Goal: Task Accomplishment & Management: Complete application form

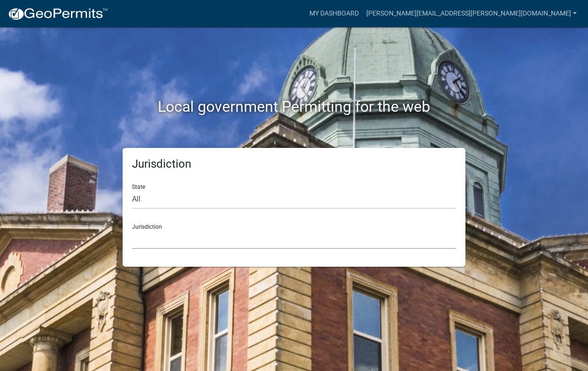
click at [195, 234] on select "[GEOGRAPHIC_DATA], [US_STATE] [GEOGRAPHIC_DATA], [US_STATE][PERSON_NAME][GEOGRA…" at bounding box center [294, 239] width 324 height 19
click at [83, 250] on div "Jurisdiction State All [US_STATE] [US_STATE] [US_STATE] [US_STATE] [US_STATE] […" at bounding box center [294, 207] width 536 height 119
click at [151, 199] on select "All [US_STATE] [US_STATE] [US_STATE] [US_STATE] [US_STATE] [US_STATE] [US_STATE…" at bounding box center [294, 199] width 324 height 19
select select "[US_STATE]"
click at [132, 190] on select "All [US_STATE] [US_STATE] [US_STATE] [US_STATE] [US_STATE] [US_STATE] [US_STATE…" at bounding box center [294, 199] width 324 height 19
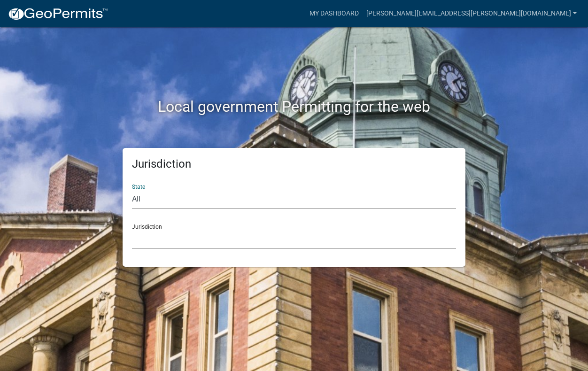
click at [176, 244] on select "[GEOGRAPHIC_DATA], [US_STATE] [GEOGRAPHIC_DATA], [US_STATE] [GEOGRAPHIC_DATA], …" at bounding box center [294, 239] width 324 height 19
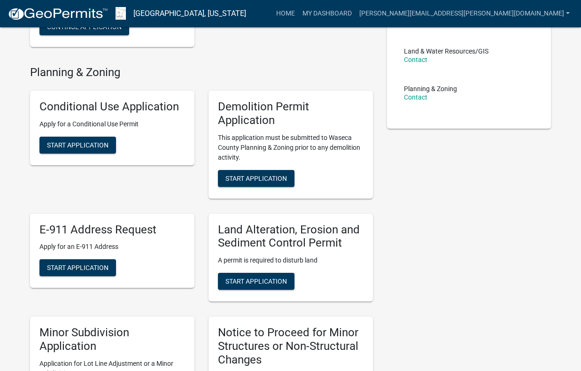
scroll to position [235, 0]
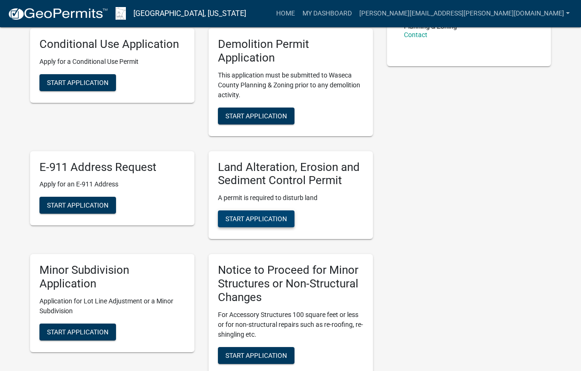
click at [241, 219] on span "Start Application" at bounding box center [257, 219] width 62 height 8
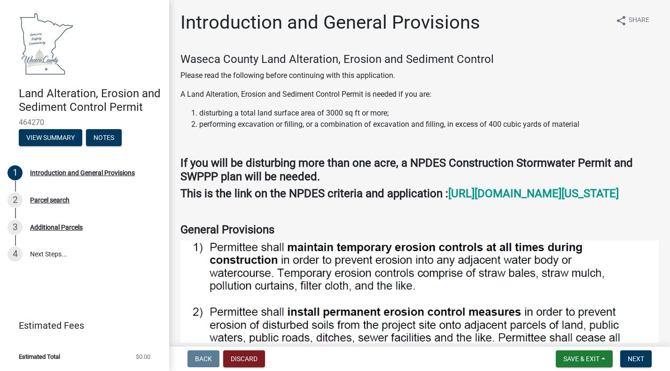
click at [587, 123] on li "performing excavation or filling, or a combination of excavation and filling, i…" at bounding box center [429, 124] width 460 height 11
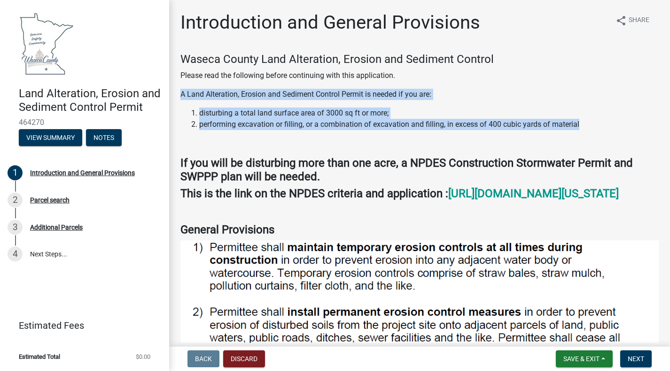
drag, startPoint x: 587, startPoint y: 123, endPoint x: 180, endPoint y: 90, distance: 407.9
click at [287, 119] on li "performing excavation or filling, or a combination of excavation and filling, i…" at bounding box center [429, 124] width 460 height 11
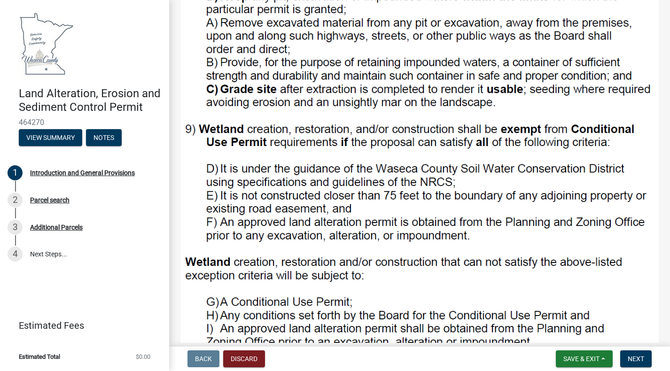
scroll to position [906, 0]
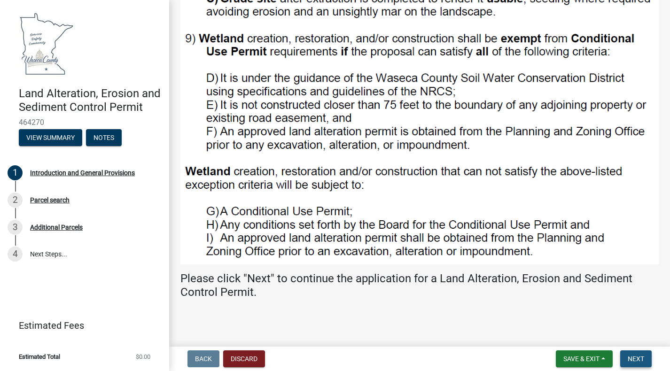
click at [588, 358] on span "Next" at bounding box center [636, 359] width 16 height 8
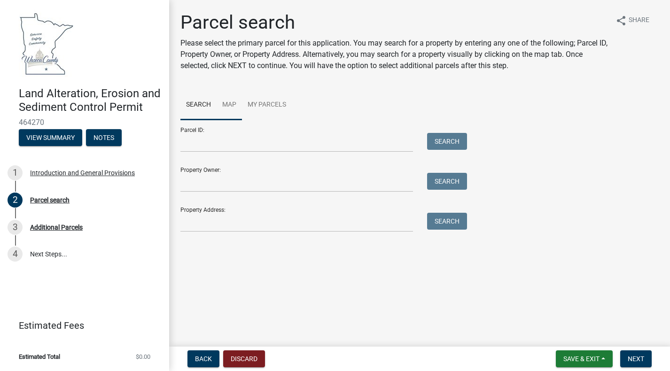
click at [230, 105] on link "Map" at bounding box center [229, 105] width 25 height 30
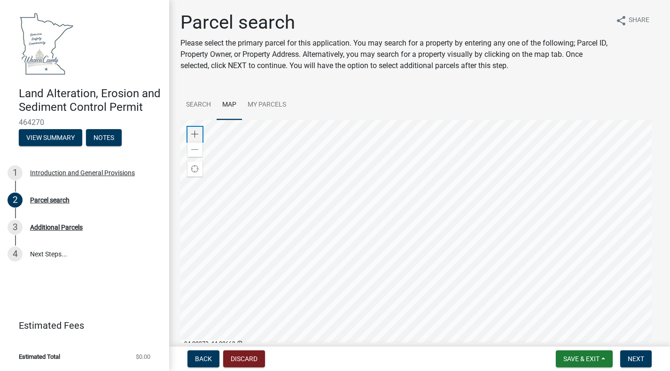
click at [198, 135] on span at bounding box center [195, 135] width 8 height 8
click at [365, 305] on div at bounding box center [419, 237] width 478 height 235
click at [192, 135] on span at bounding box center [195, 135] width 8 height 8
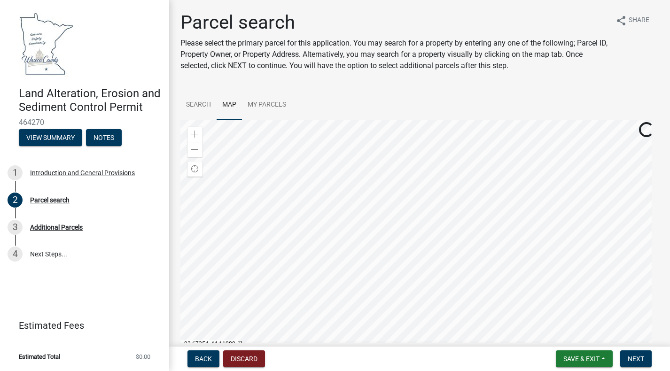
click at [342, 218] on div at bounding box center [419, 237] width 478 height 235
click at [301, 206] on div at bounding box center [419, 237] width 478 height 235
click at [586, 362] on span "Save & Exit" at bounding box center [581, 359] width 36 height 8
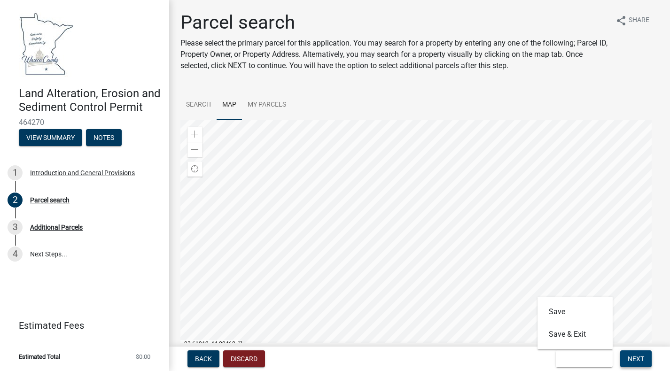
click at [588, 362] on span "Next" at bounding box center [636, 359] width 16 height 8
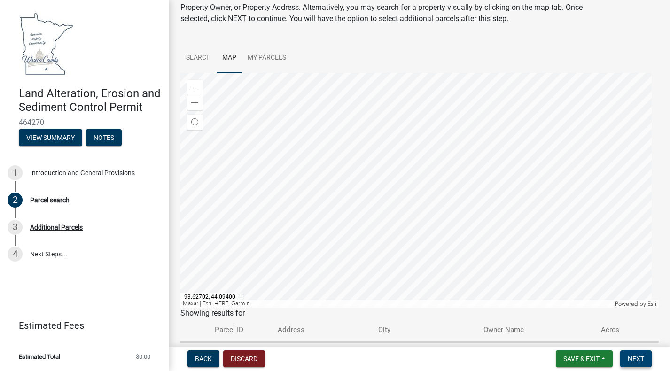
click at [588, 361] on span "Next" at bounding box center [636, 359] width 16 height 8
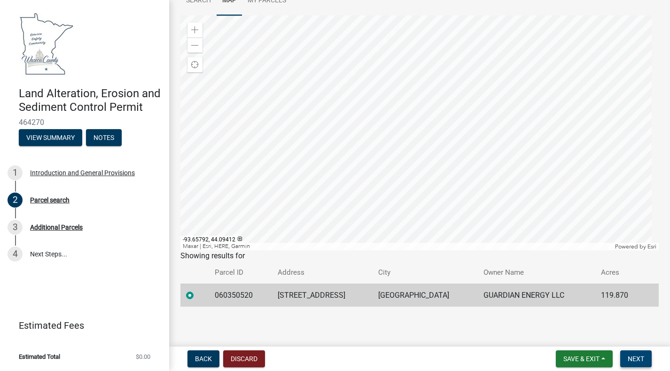
scroll to position [105, 0]
click at [588, 355] on span "Next" at bounding box center [636, 359] width 16 height 8
click at [323, 110] on div at bounding box center [419, 132] width 478 height 235
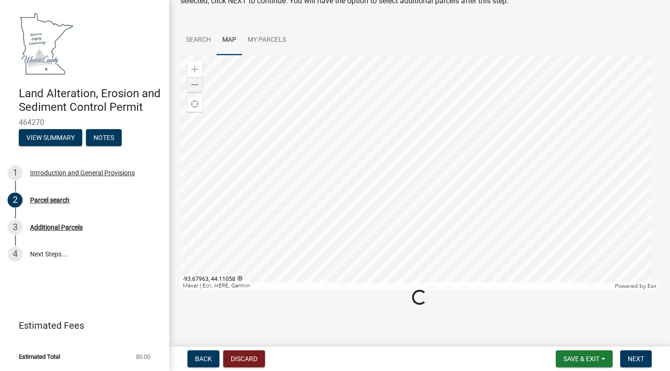
click at [309, 156] on div at bounding box center [419, 172] width 478 height 235
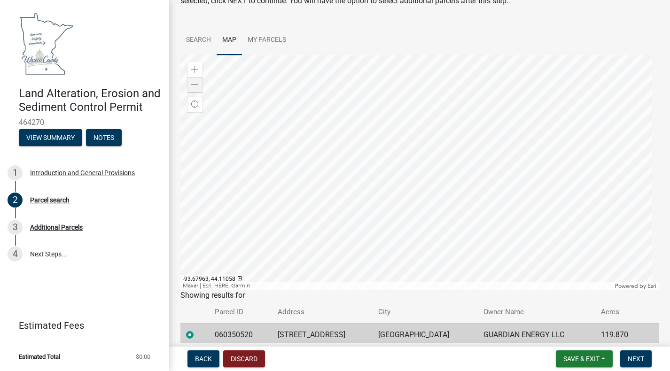
scroll to position [105, 0]
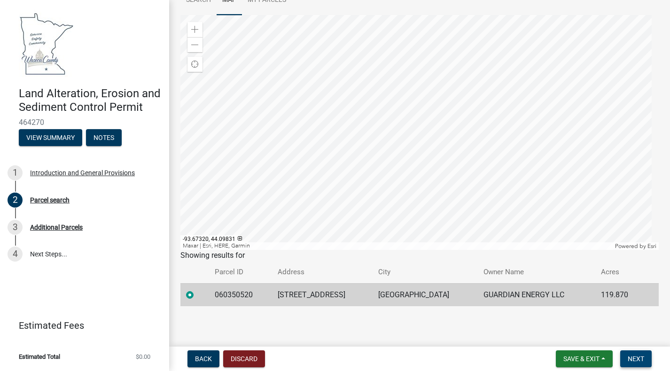
click at [588, 358] on button "Next" at bounding box center [635, 359] width 31 height 17
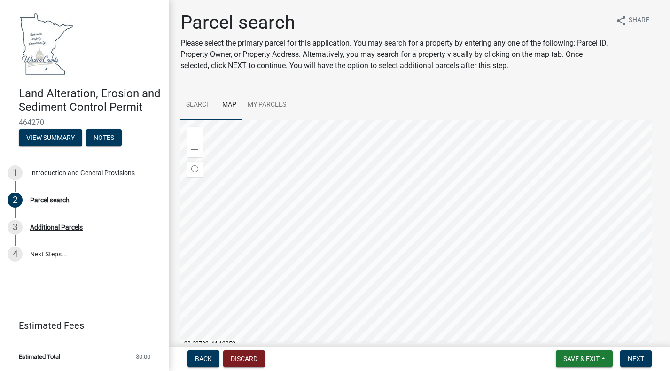
click at [200, 106] on link "Search" at bounding box center [198, 105] width 36 height 30
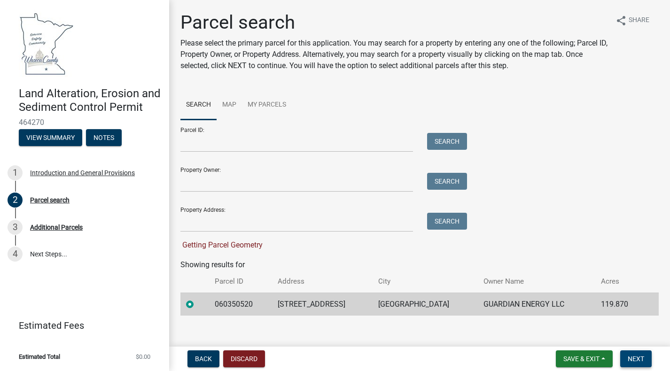
click at [588, 356] on span "Next" at bounding box center [636, 359] width 16 height 8
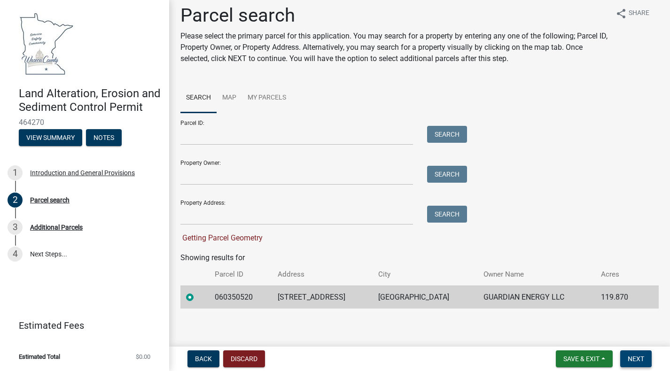
scroll to position [9, 0]
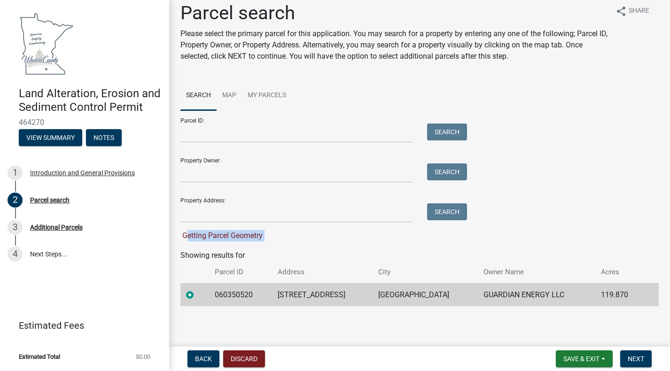
drag, startPoint x: 227, startPoint y: 237, endPoint x: 188, endPoint y: 236, distance: 39.5
click at [188, 236] on div "Getting Parcel Geometry" at bounding box center [321, 235] width 282 height 11
click at [301, 237] on div "Getting Parcel Geometry" at bounding box center [321, 235] width 282 height 11
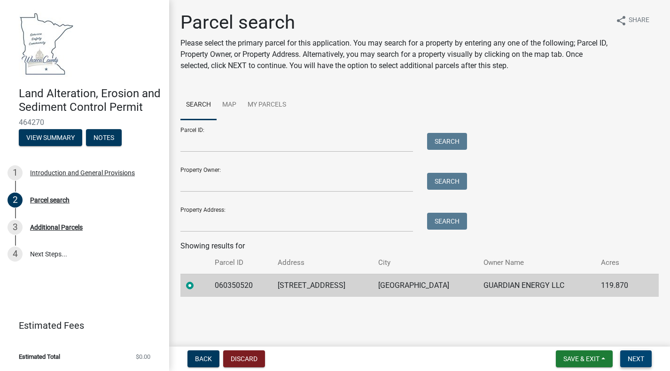
click at [588, 354] on button "Next" at bounding box center [635, 359] width 31 height 17
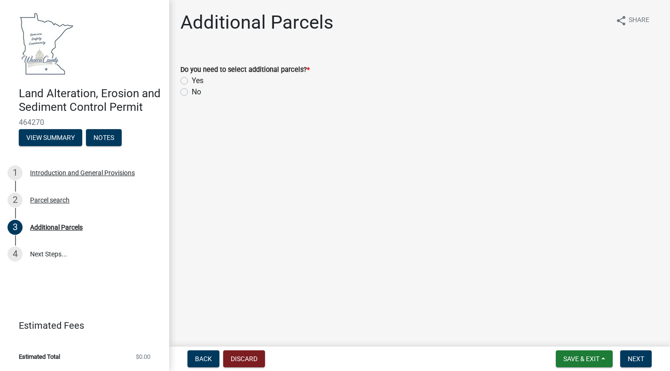
click at [183, 96] on div "No" at bounding box center [419, 91] width 478 height 11
click at [192, 93] on label "No" at bounding box center [196, 91] width 9 height 11
click at [192, 93] on input "No" at bounding box center [195, 89] width 6 height 6
radio input "true"
click at [588, 360] on span "Next" at bounding box center [636, 359] width 16 height 8
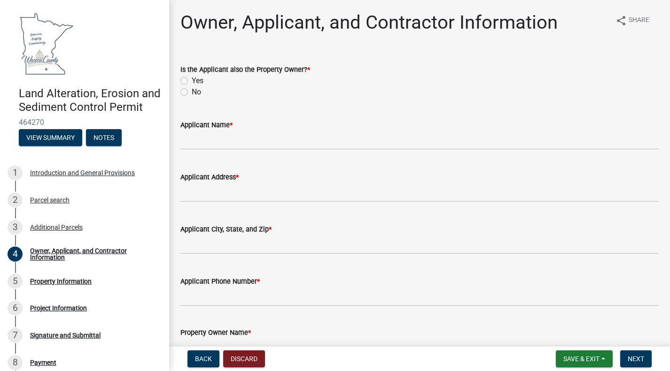
click at [192, 93] on label "No" at bounding box center [196, 91] width 9 height 11
click at [192, 93] on input "No" at bounding box center [195, 89] width 6 height 6
radio input "true"
click at [213, 142] on input "Applicant Name *" at bounding box center [419, 140] width 478 height 19
type input "L"
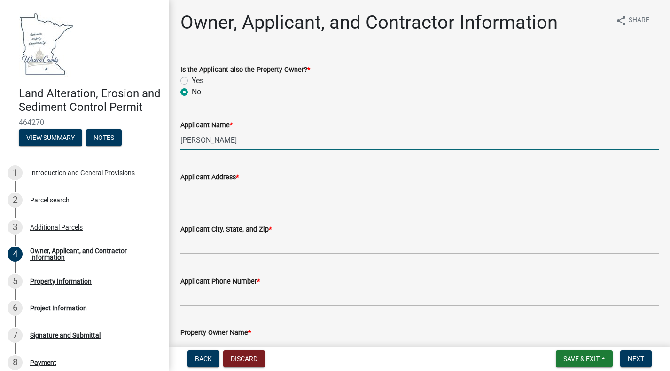
type input "[PERSON_NAME]"
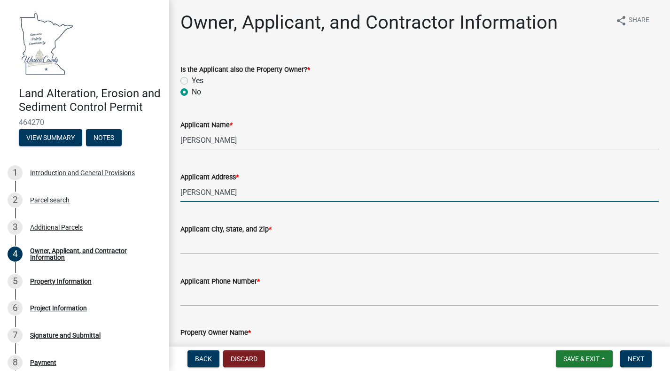
type input "[PERSON_NAME]"
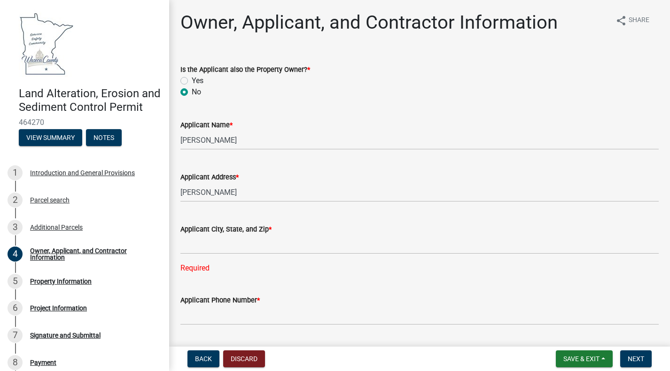
click at [182, 86] on div "Yes" at bounding box center [419, 80] width 478 height 11
click at [192, 78] on label "Yes" at bounding box center [198, 80] width 12 height 11
click at [192, 78] on input "Yes" at bounding box center [195, 78] width 6 height 6
radio input "true"
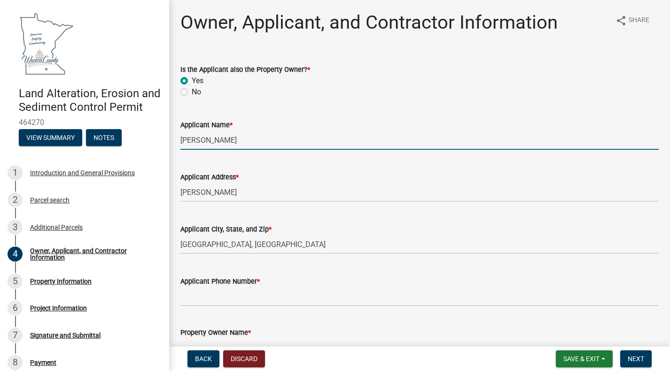
drag, startPoint x: 210, startPoint y: 143, endPoint x: 167, endPoint y: 139, distance: 42.5
click at [167, 139] on div "Land Alteration, Erosion and Sediment Control Permit 464270 View Summary Notes …" at bounding box center [335, 185] width 670 height 371
type input "Guardian Energy LLC"
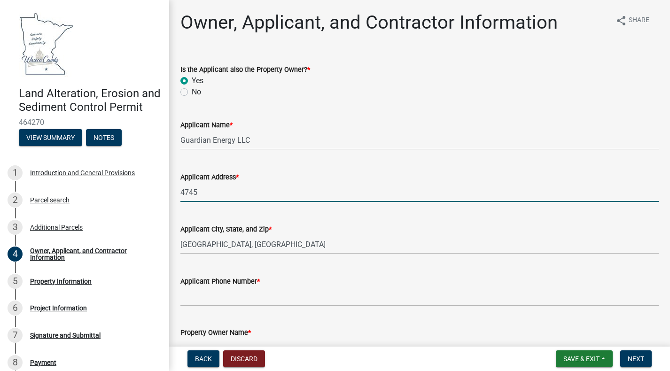
type input "[STREET_ADDRESS]"
type input "[GEOGRAPHIC_DATA]"
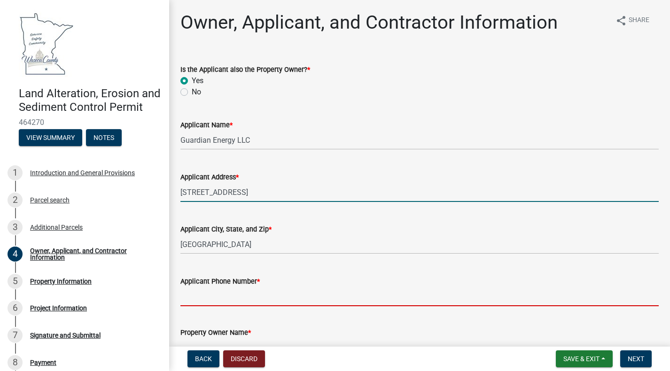
type input "5072345008"
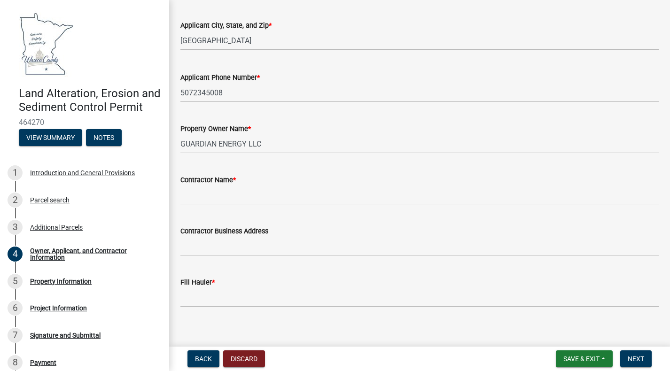
scroll to position [212, 0]
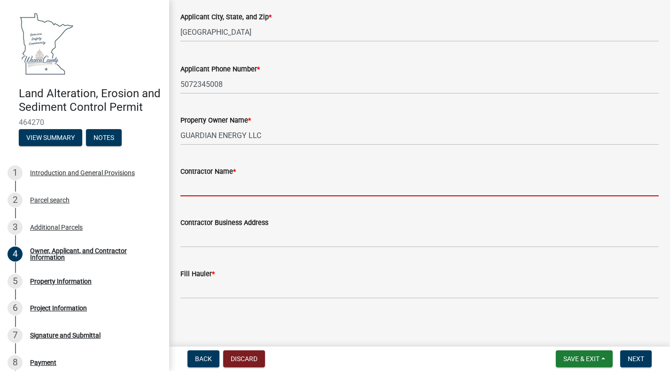
click at [265, 187] on input "Contractor Name *" at bounding box center [419, 186] width 478 height 19
click at [277, 190] on input "Contractor Name *" at bounding box center [419, 186] width 478 height 19
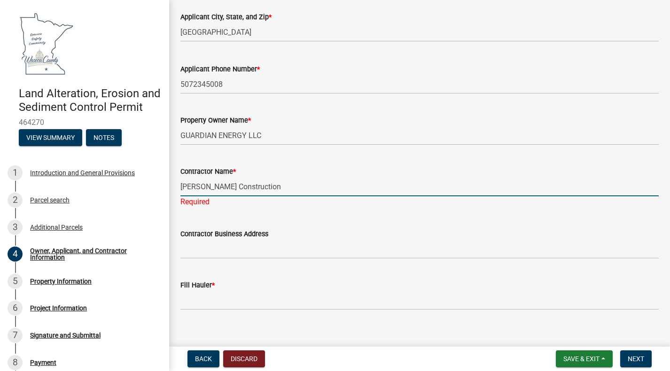
type input "[PERSON_NAME] Construction"
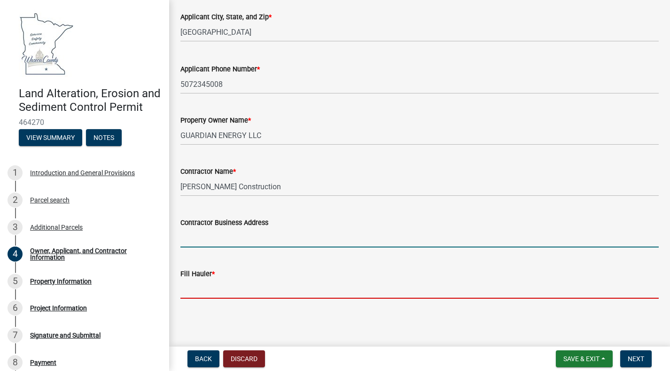
click at [195, 290] on input "Fill Hauler *" at bounding box center [419, 289] width 478 height 19
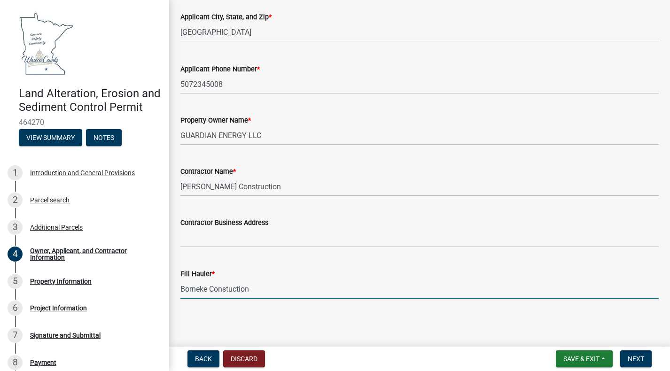
type input "Borneke Constuction"
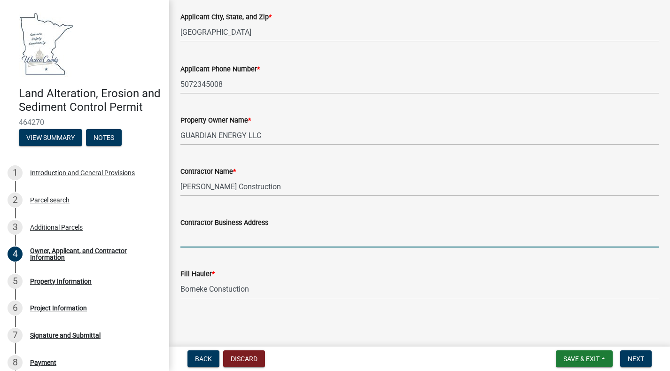
paste input "[STREET_ADDRESS][PERSON_NAME]"
type input "[STREET_ADDRESS][PERSON_NAME]"
click at [588, 358] on span "Next" at bounding box center [636, 359] width 16 height 8
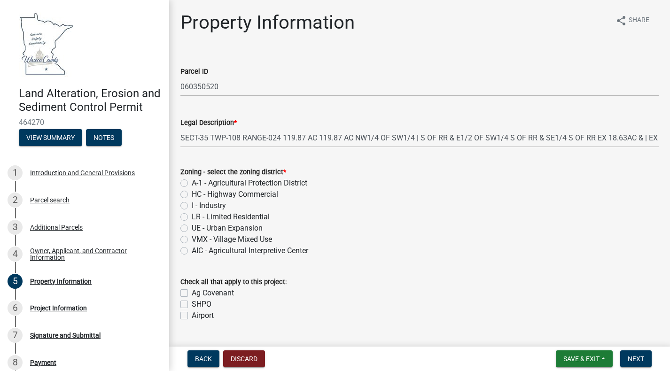
scroll to position [23, 0]
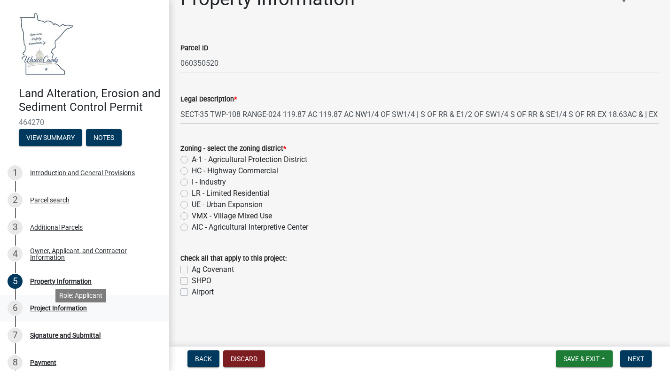
click at [54, 312] on div "Project Information" at bounding box center [58, 308] width 57 height 7
click at [192, 184] on label "I - Industry" at bounding box center [209, 182] width 34 height 11
click at [192, 183] on input "I - Industry" at bounding box center [195, 180] width 6 height 6
radio input "true"
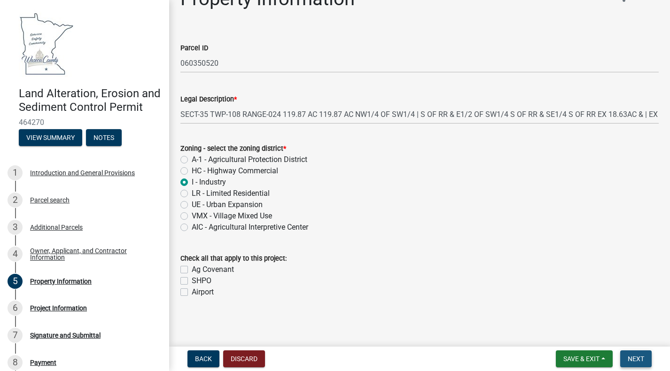
click at [588, 360] on span "Next" at bounding box center [636, 359] width 16 height 8
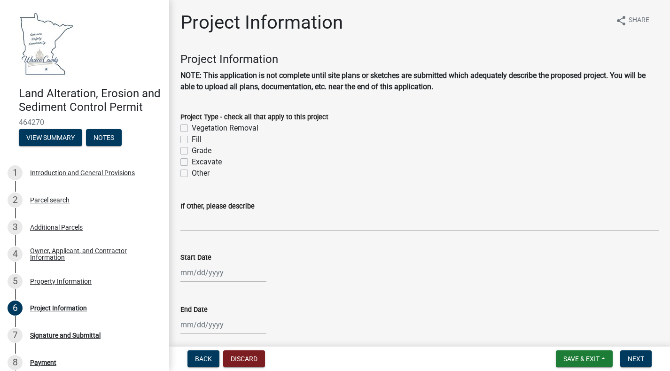
click at [183, 166] on div "Excavate" at bounding box center [419, 161] width 478 height 11
click at [192, 149] on label "Grade" at bounding box center [202, 150] width 20 height 11
click at [192, 149] on input "Grade" at bounding box center [195, 148] width 6 height 6
checkbox input "true"
checkbox input "false"
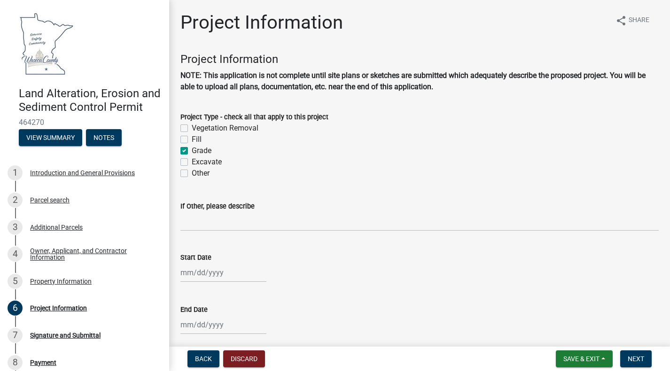
checkbox input "false"
checkbox input "true"
checkbox input "false"
click at [184, 156] on div "Excavate" at bounding box center [419, 161] width 478 height 11
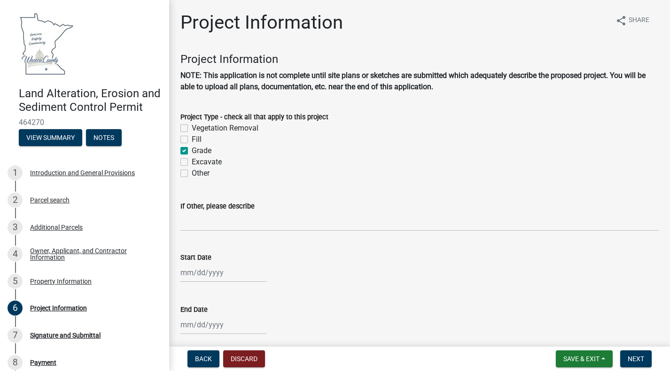
click at [192, 162] on label "Excavate" at bounding box center [207, 161] width 30 height 11
click at [192, 162] on input "Excavate" at bounding box center [195, 159] width 6 height 6
checkbox input "true"
checkbox input "false"
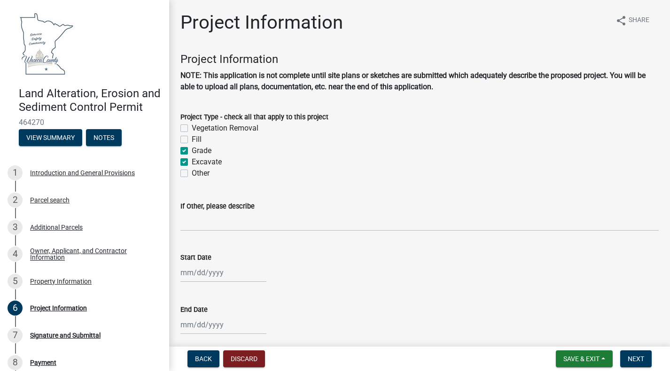
checkbox input "true"
checkbox input "false"
click at [192, 139] on label "Fill" at bounding box center [197, 139] width 10 height 11
click at [192, 139] on input "Fill" at bounding box center [195, 137] width 6 height 6
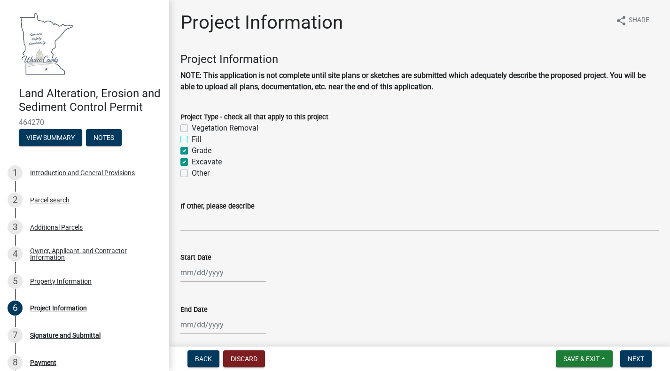
checkbox input "true"
checkbox input "false"
checkbox input "true"
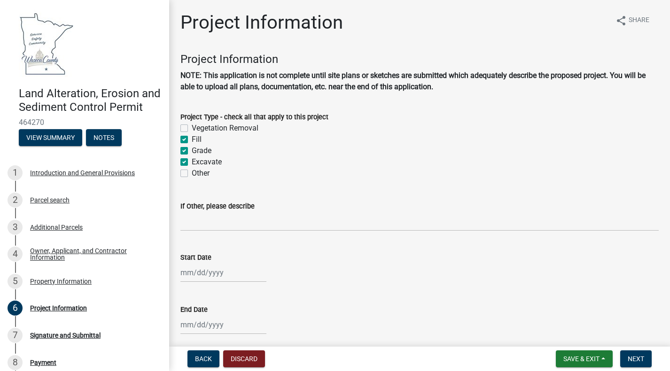
checkbox input "false"
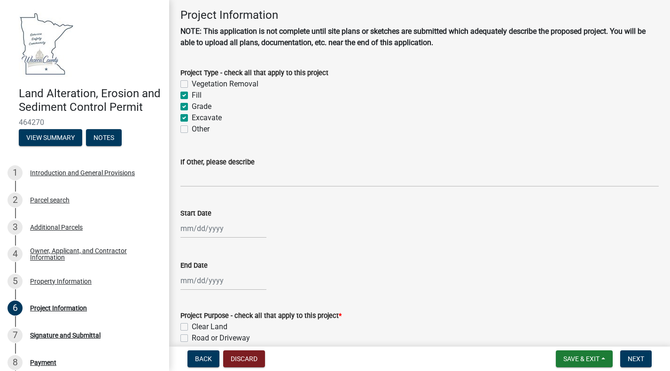
scroll to position [188, 0]
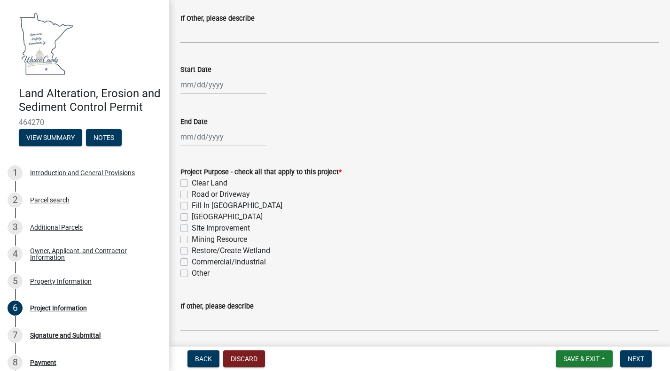
select select "8"
select select "2025"
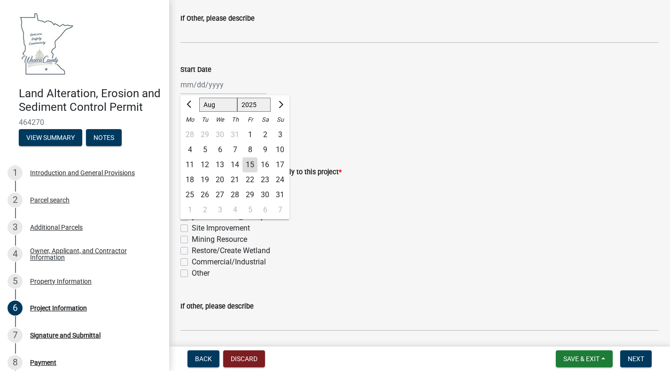
click at [189, 89] on div "[PERSON_NAME] Feb Mar Apr [PERSON_NAME][DATE] Oct Nov [DATE] 1526 1527 1528 152…" at bounding box center [223, 84] width 86 height 19
click at [204, 149] on div "5" at bounding box center [204, 149] width 15 height 15
type input "[DATE]"
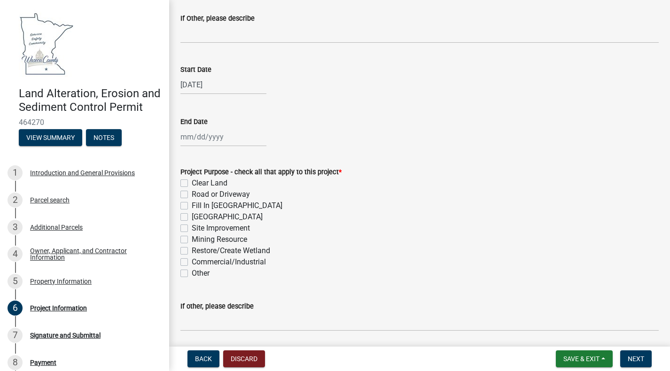
click at [203, 141] on div at bounding box center [223, 136] width 86 height 19
select select "8"
select select "2025"
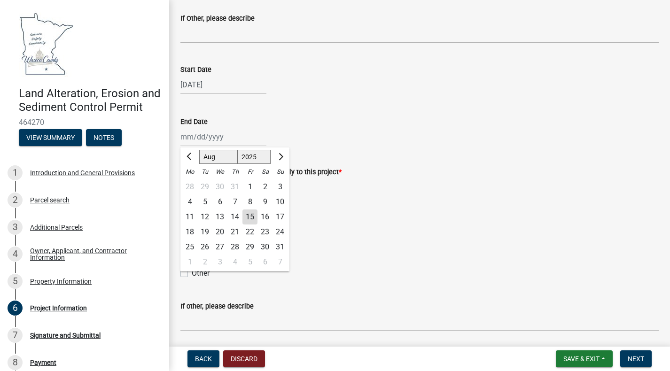
click at [314, 117] on div "End Date" at bounding box center [419, 121] width 478 height 11
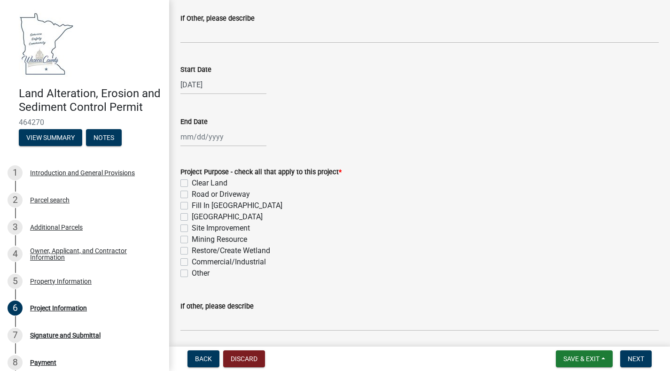
scroll to position [235, 0]
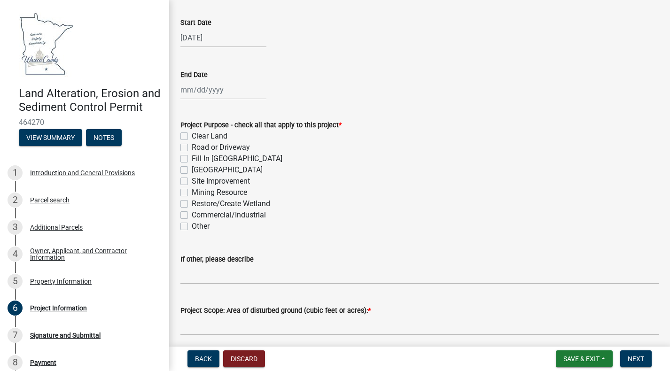
click at [192, 133] on label "Clear Land" at bounding box center [210, 136] width 36 height 11
click at [192, 133] on input "Clear Land" at bounding box center [195, 134] width 6 height 6
checkbox input "true"
checkbox input "false"
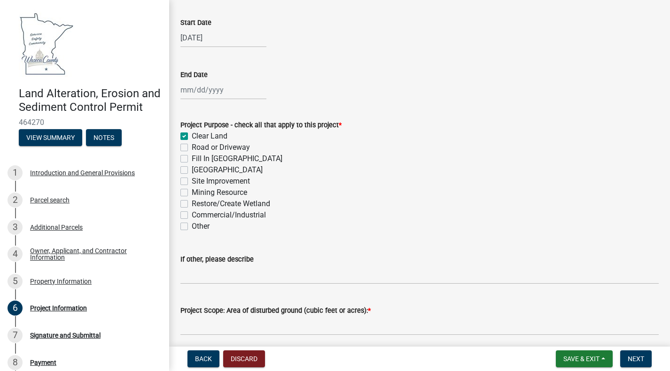
checkbox input "false"
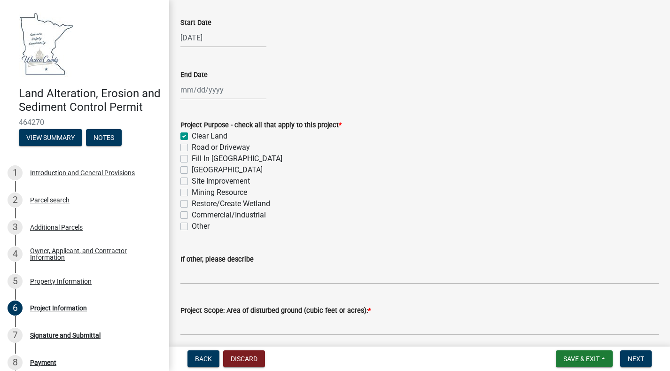
checkbox input "false"
click at [192, 150] on label "Road or Driveway" at bounding box center [221, 147] width 58 height 11
click at [192, 148] on input "Road or Driveway" at bounding box center [195, 145] width 6 height 6
checkbox input "true"
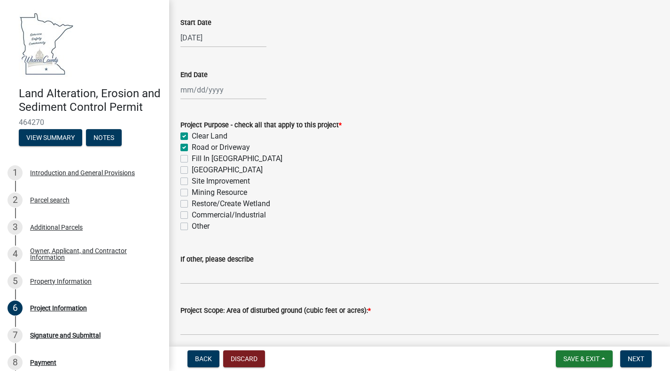
checkbox input "true"
checkbox input "false"
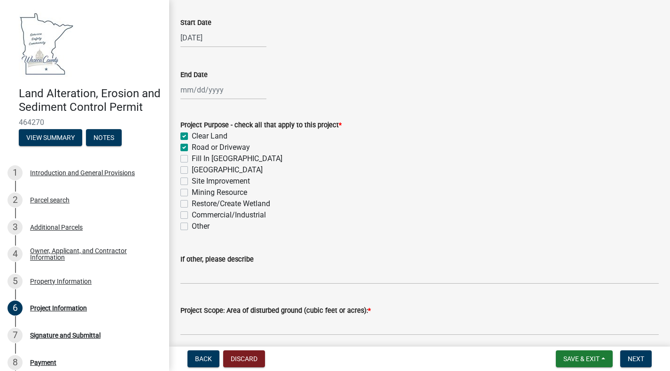
checkbox input "false"
click at [192, 183] on label "Site Improvement" at bounding box center [221, 181] width 58 height 11
click at [192, 182] on input "Site Improvement" at bounding box center [195, 179] width 6 height 6
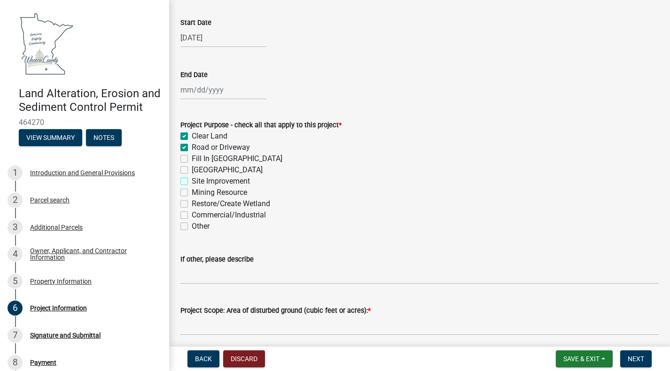
checkbox input "true"
checkbox input "false"
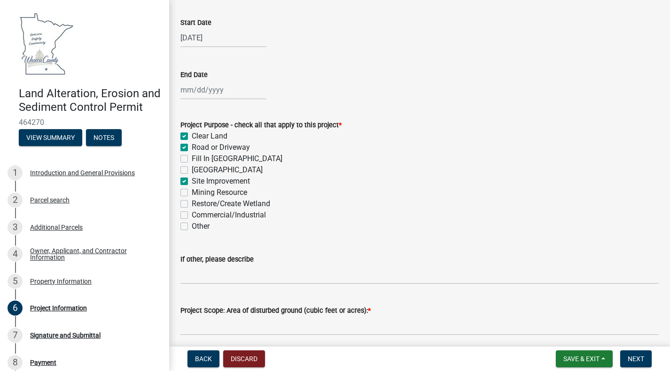
checkbox input "true"
checkbox input "false"
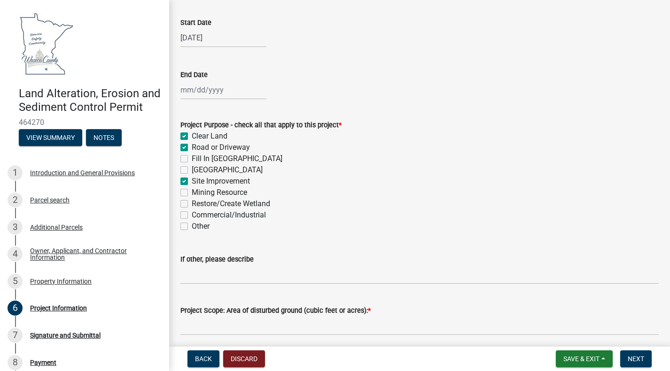
click at [192, 179] on label "Site Improvement" at bounding box center [221, 181] width 58 height 11
click at [192, 179] on input "Site Improvement" at bounding box center [195, 179] width 6 height 6
checkbox input "false"
checkbox input "true"
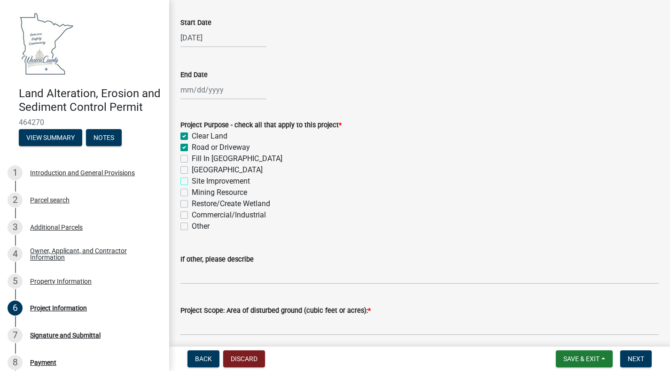
checkbox input "false"
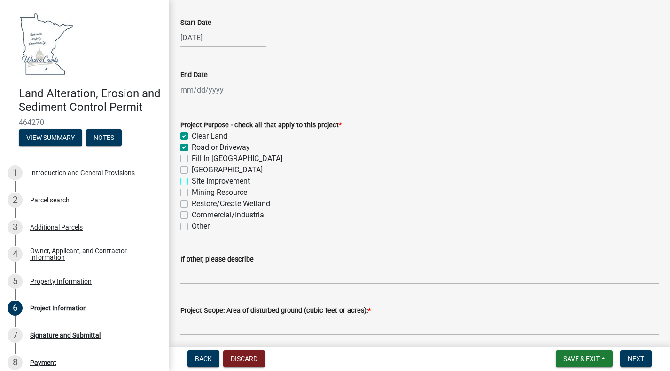
checkbox input "false"
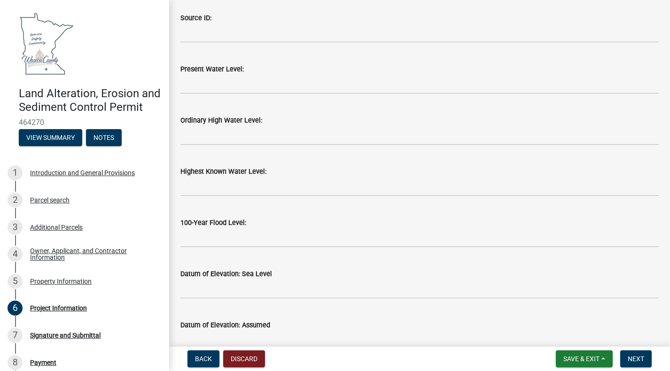
scroll to position [1645, 0]
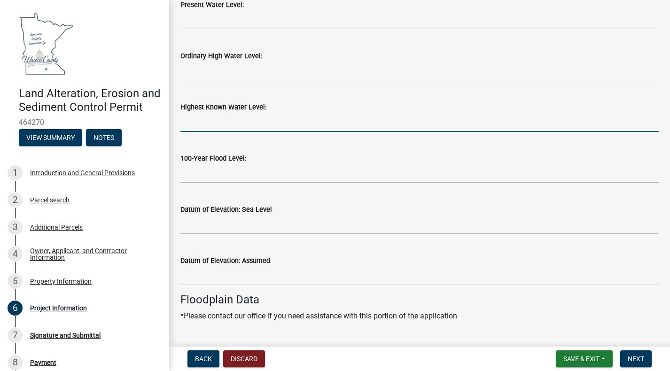
click at [319, 117] on input "Highest Known Water Level:" at bounding box center [419, 122] width 478 height 19
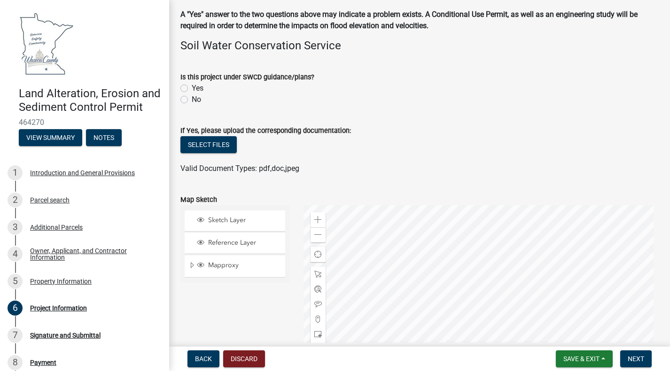
scroll to position [2209, 0]
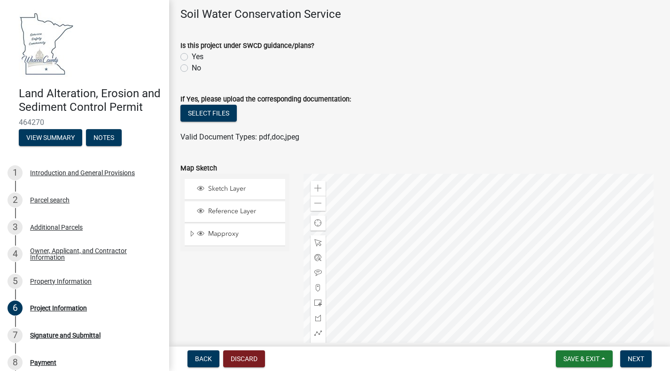
click at [192, 66] on label "No" at bounding box center [196, 68] width 9 height 11
click at [192, 66] on input "No" at bounding box center [195, 66] width 6 height 6
radio input "true"
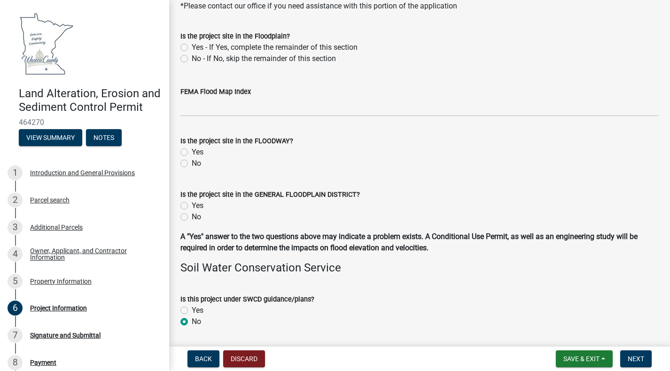
scroll to position [1966, 0]
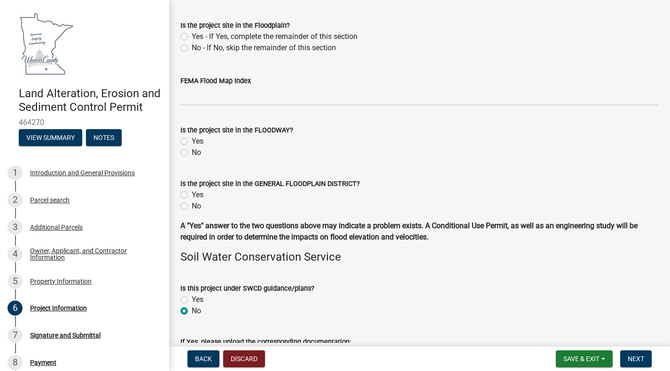
click at [192, 150] on label "No" at bounding box center [196, 152] width 9 height 11
click at [192, 150] on input "No" at bounding box center [195, 150] width 6 height 6
radio input "true"
click at [184, 202] on div "No" at bounding box center [419, 206] width 478 height 11
click at [192, 204] on label "No" at bounding box center [196, 206] width 9 height 11
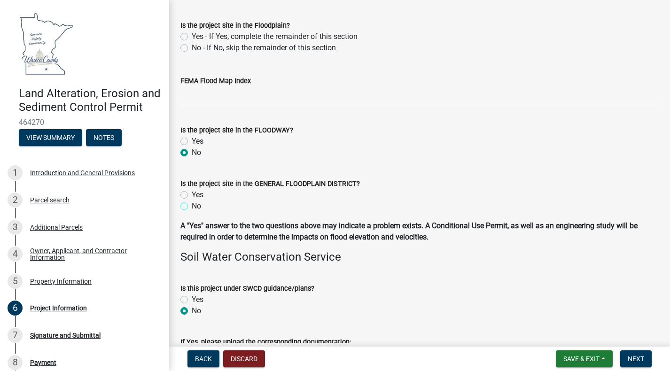
click at [192, 204] on input "No" at bounding box center [195, 204] width 6 height 6
radio input "true"
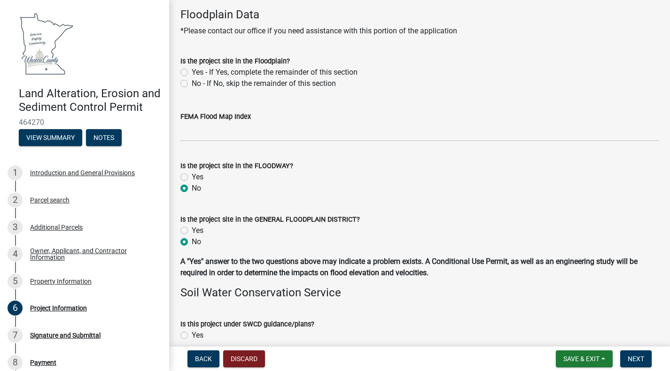
scroll to position [1872, 0]
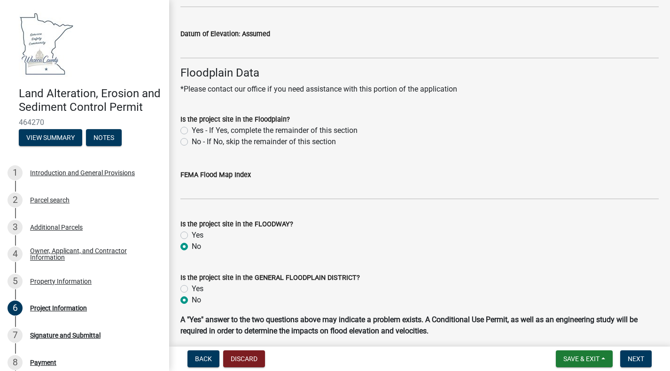
click at [192, 142] on label "No - If No, skip the remainder of this section" at bounding box center [264, 141] width 144 height 11
click at [192, 142] on input "No - If No, skip the remainder of this section" at bounding box center [195, 139] width 6 height 6
radio input "true"
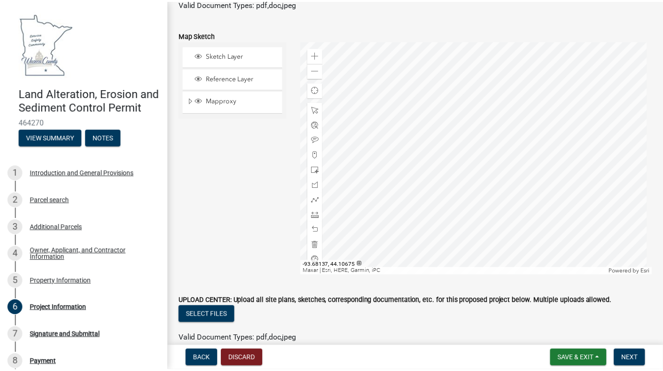
scroll to position [2295, 0]
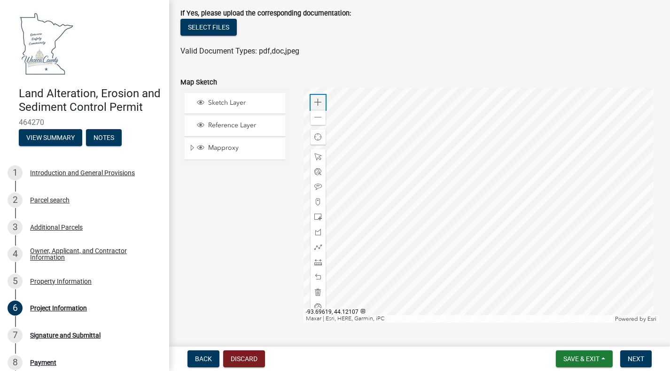
click at [316, 104] on span at bounding box center [318, 103] width 8 height 8
click at [241, 359] on button "Discard" at bounding box center [244, 359] width 42 height 17
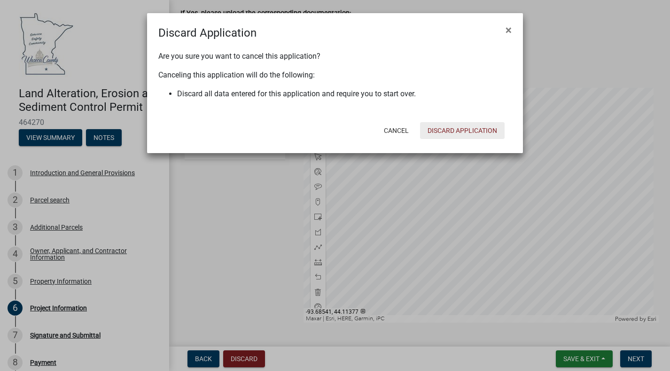
click at [424, 128] on button "Discard Application" at bounding box center [462, 130] width 85 height 17
